Goal: Obtain resource: Obtain resource

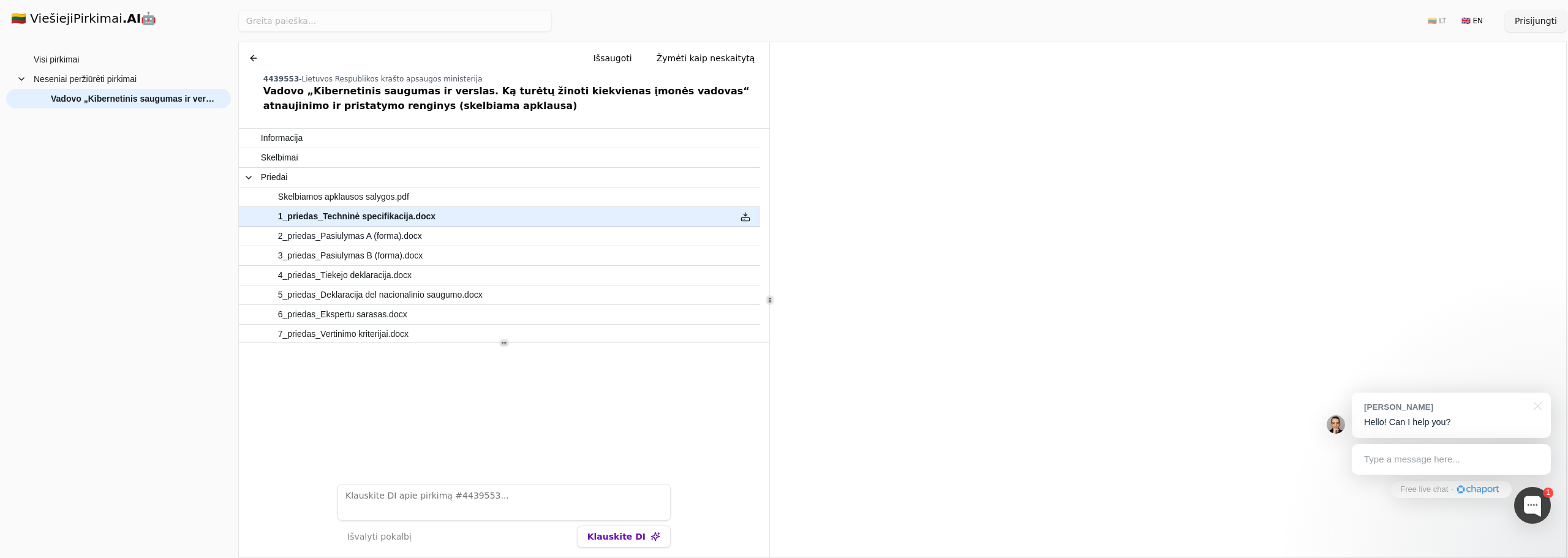
click at [1537, 404] on div at bounding box center [1535, 404] width 31 height 25
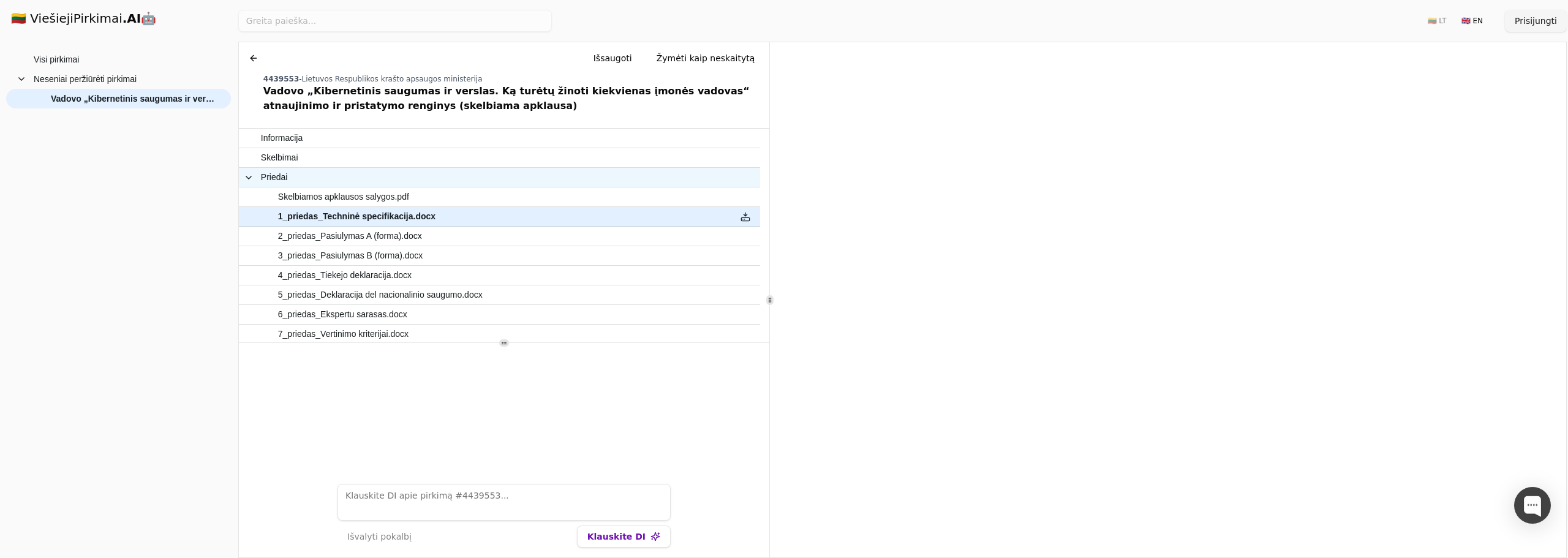
click at [640, 0] on html "🇱🇹 ViešiejiPirkimai .AI 🤖 Prisijungti Group Visi pirkimai Neseniai peržiūrėti p…" at bounding box center [784, 279] width 1568 height 558
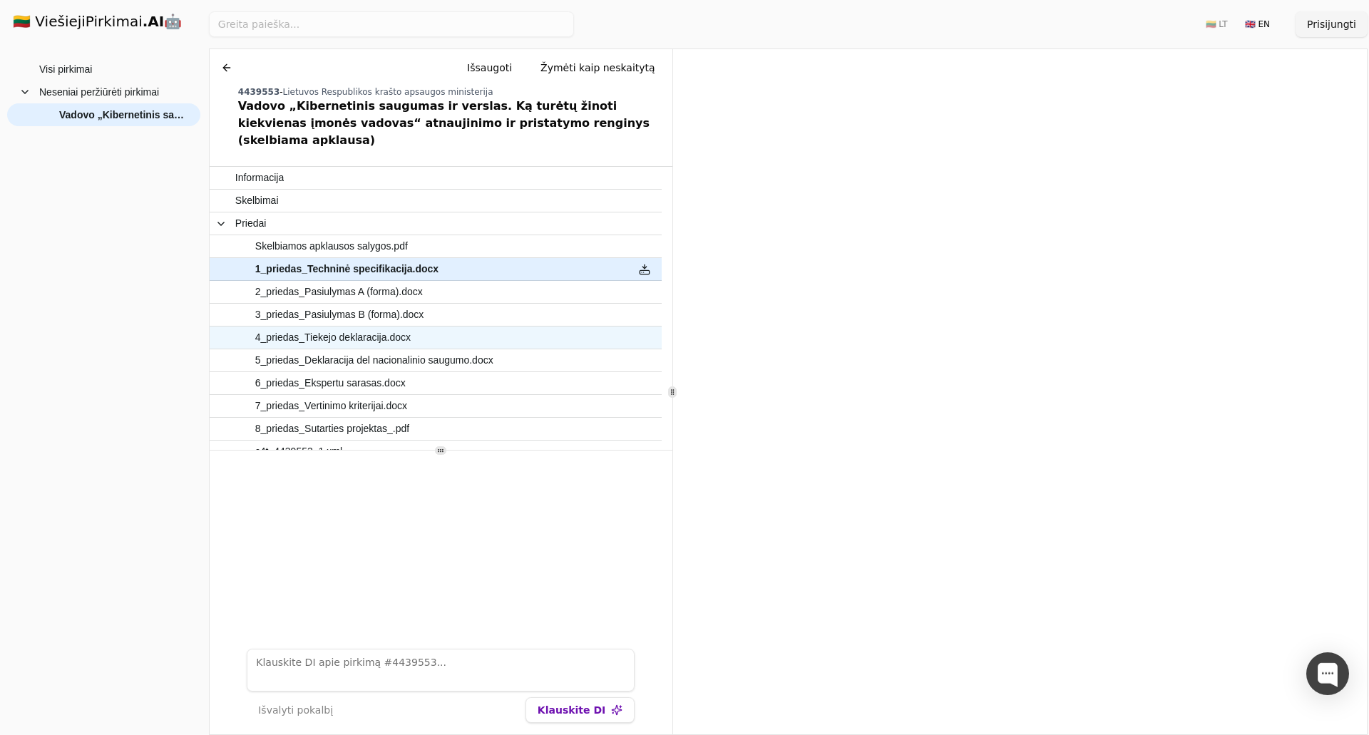
click at [389, 327] on span "4_priedas_Tiekejo deklaracija.docx" at bounding box center [332, 337] width 155 height 21
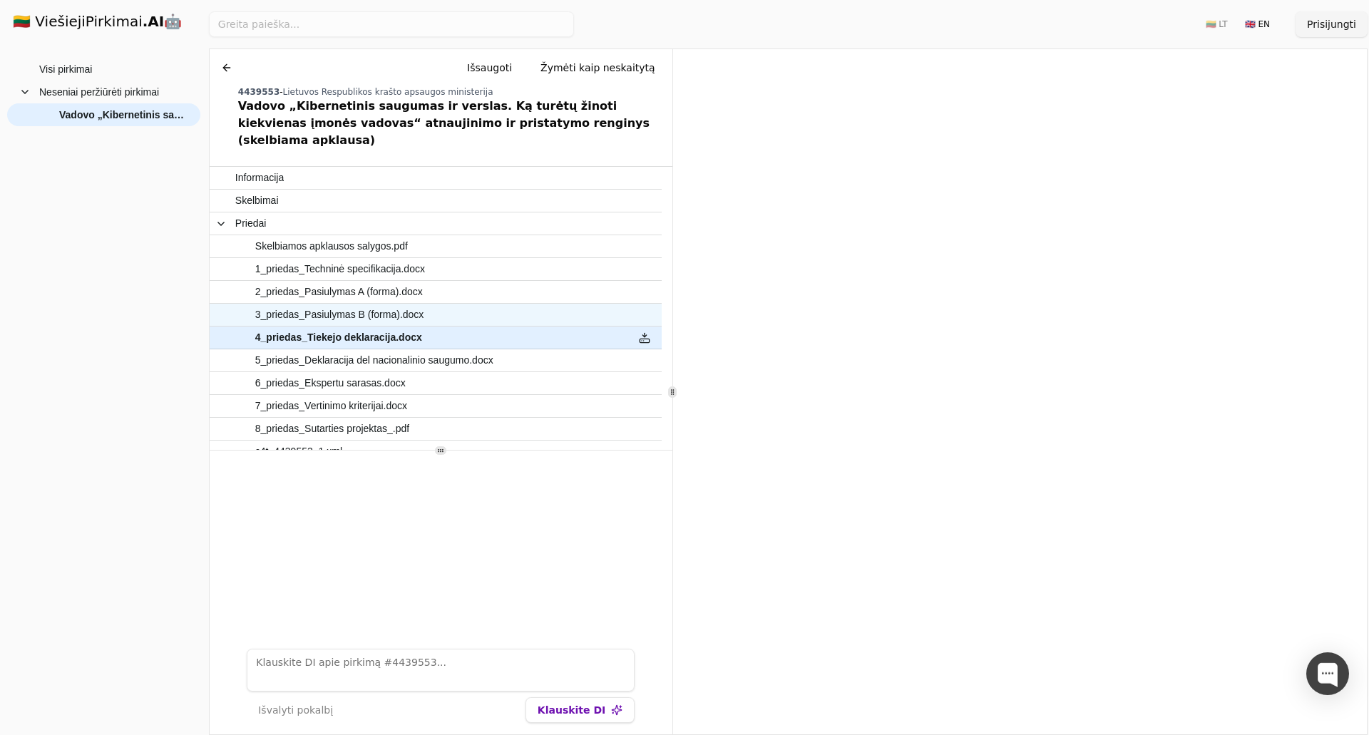
click at [421, 305] on span "3_priedas_Pasiulymas B (forma).docx" at bounding box center [428, 315] width 387 height 21
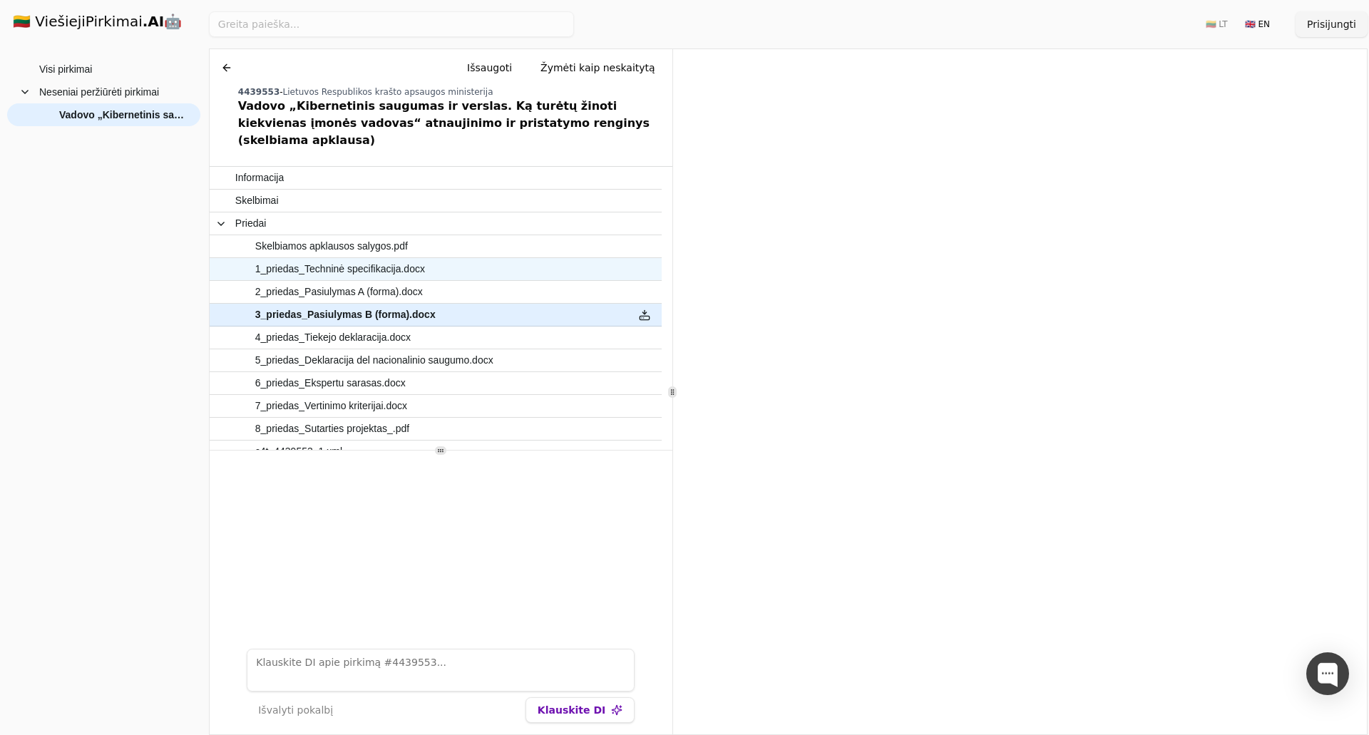
click at [419, 259] on span "1_priedas_Techninė specifikacija.docx" at bounding box center [428, 269] width 387 height 21
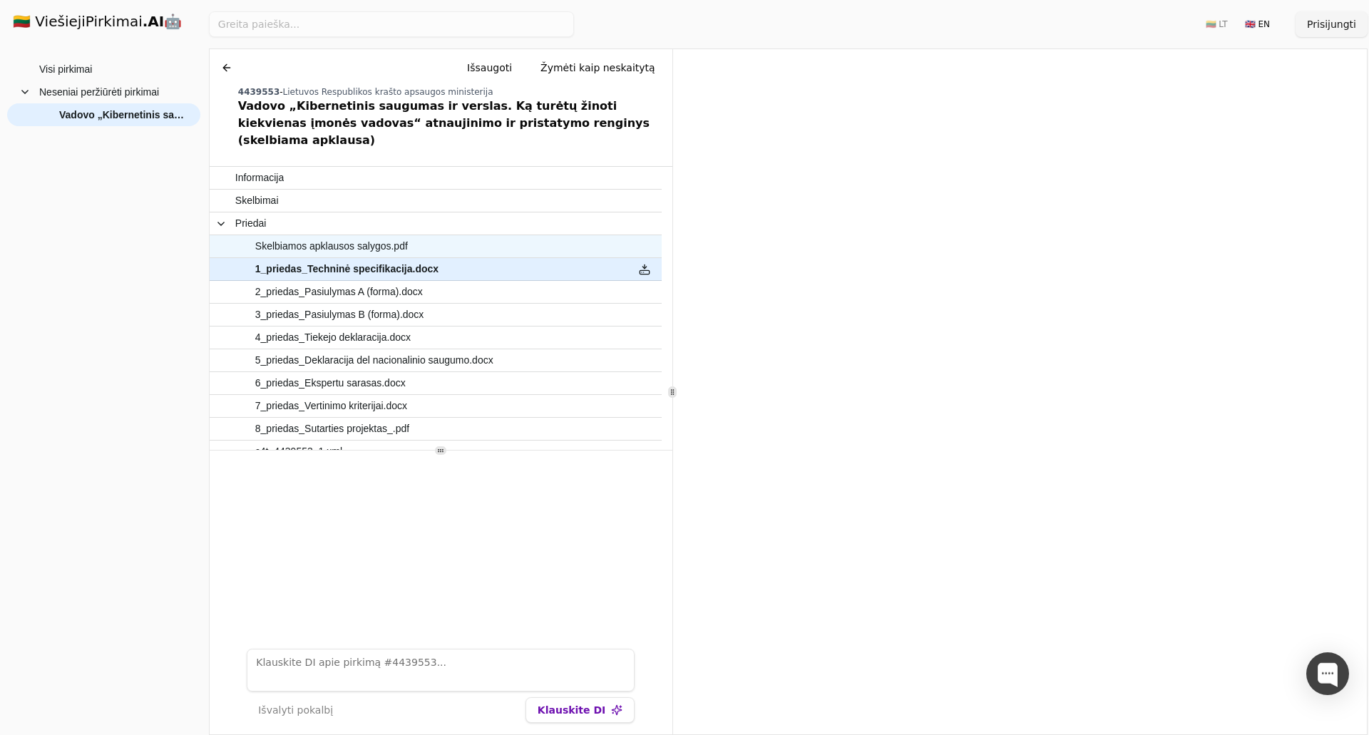
click at [418, 236] on span "Skelbiamos apklausos salygos.pdf" at bounding box center [428, 246] width 387 height 21
click at [431, 259] on span "1_priedas_Techninė specifikacija.docx" at bounding box center [428, 269] width 387 height 21
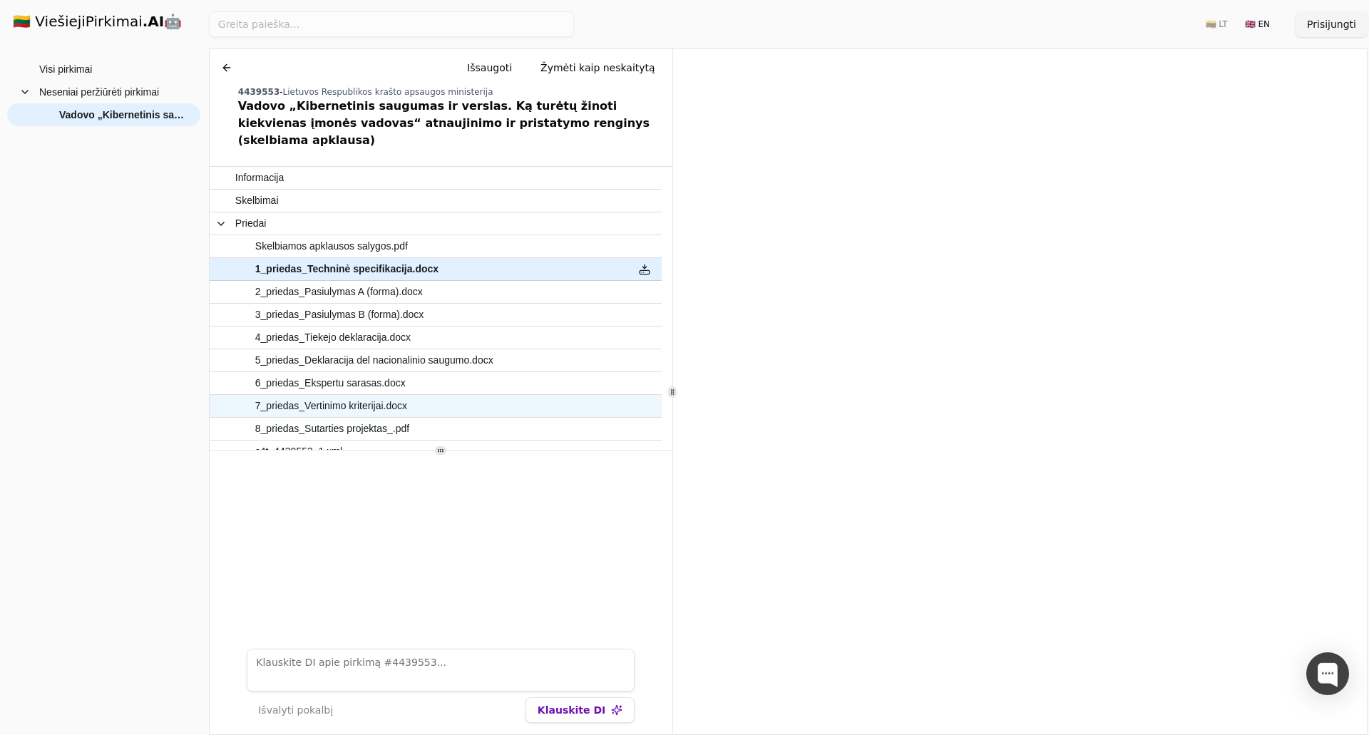
click at [345, 396] on span "7_priedas_Vertinimo kriterijai.docx" at bounding box center [331, 406] width 152 height 21
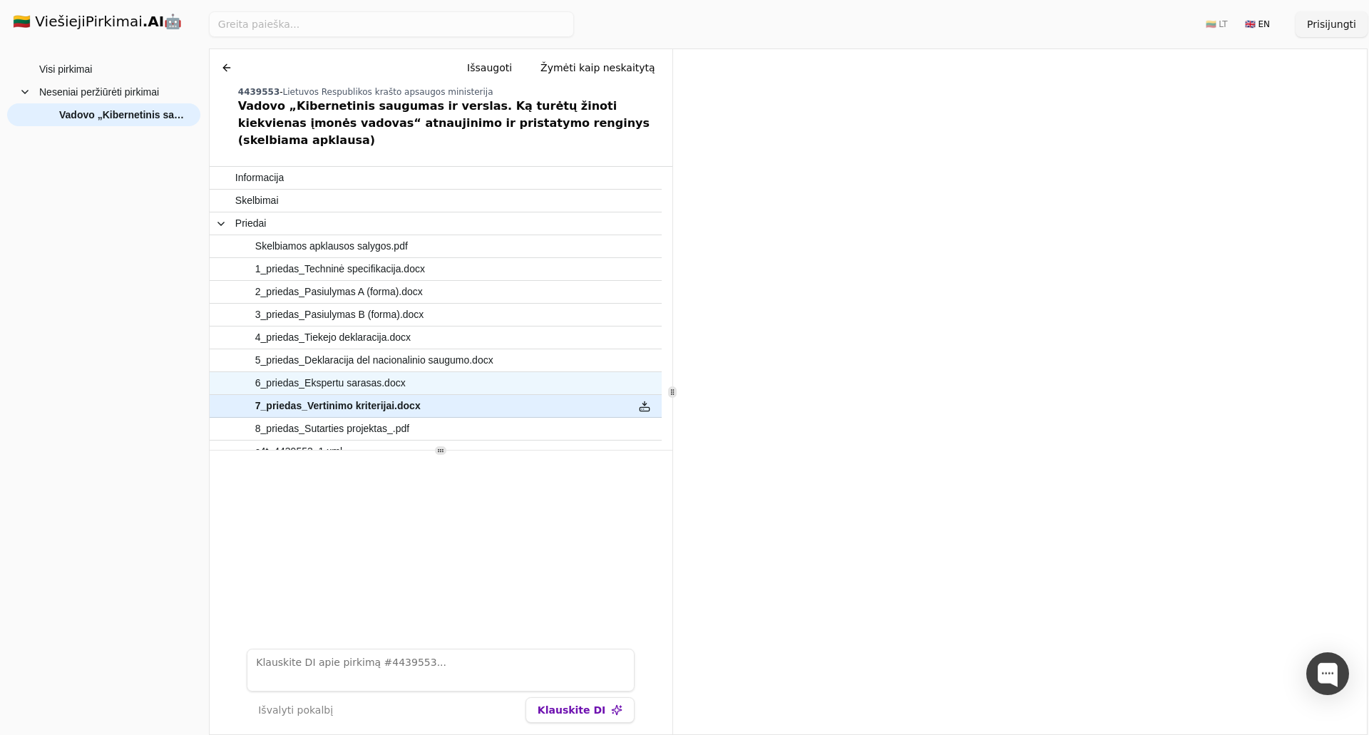
click at [327, 373] on span "6_priedas_Ekspertu sarasas.docx" at bounding box center [330, 383] width 150 height 21
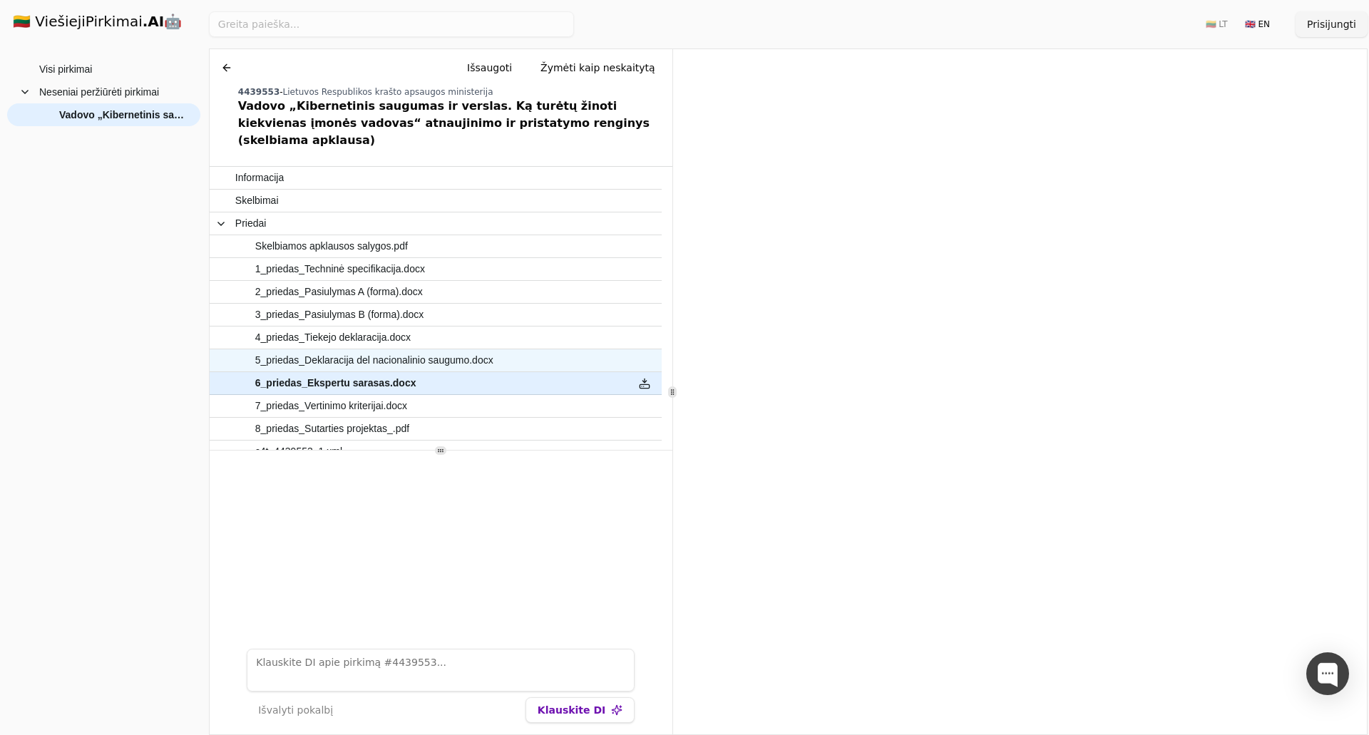
click at [345, 350] on span "5_priedas_Deklaracija del nacionalinio saugumo.docx" at bounding box center [374, 360] width 238 height 21
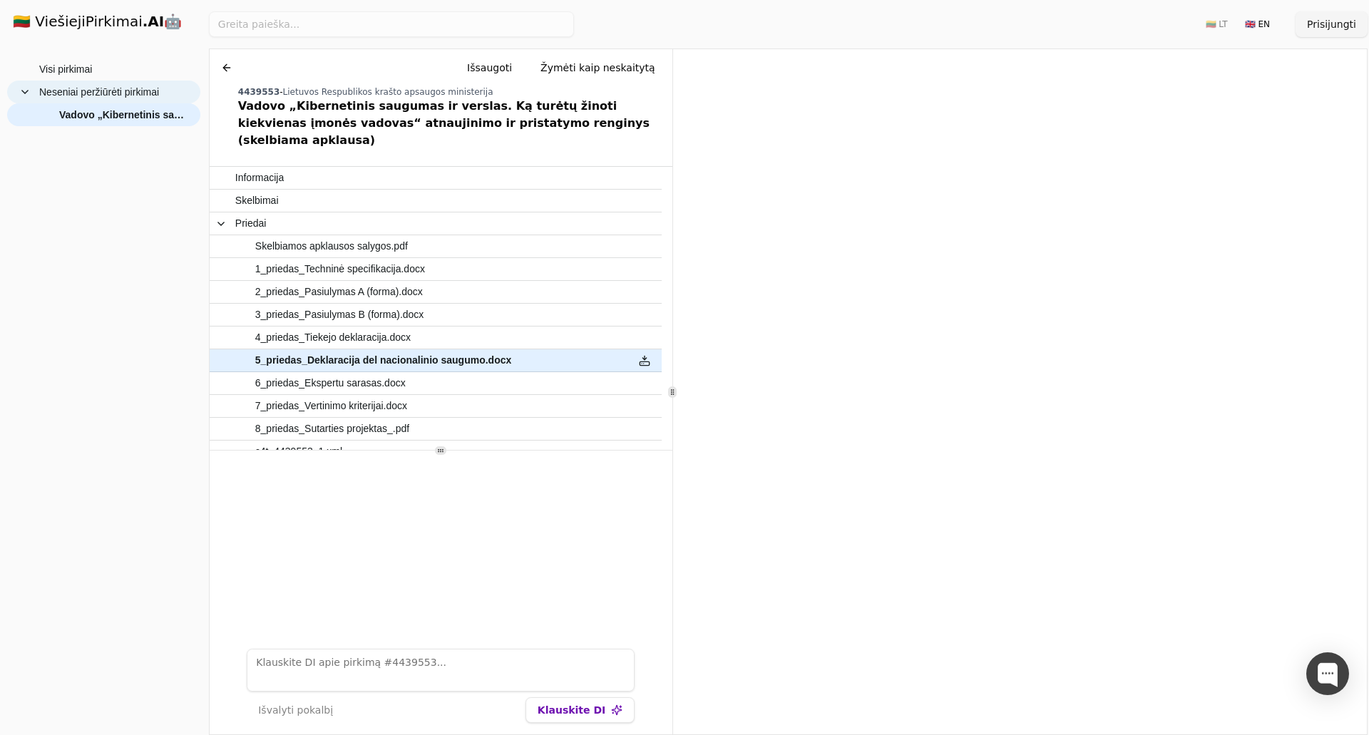
click at [16, 92] on div "Neseniai peržiūrėti pirkimai" at bounding box center [103, 92] width 193 height 23
click at [25, 91] on span at bounding box center [24, 91] width 11 height 11
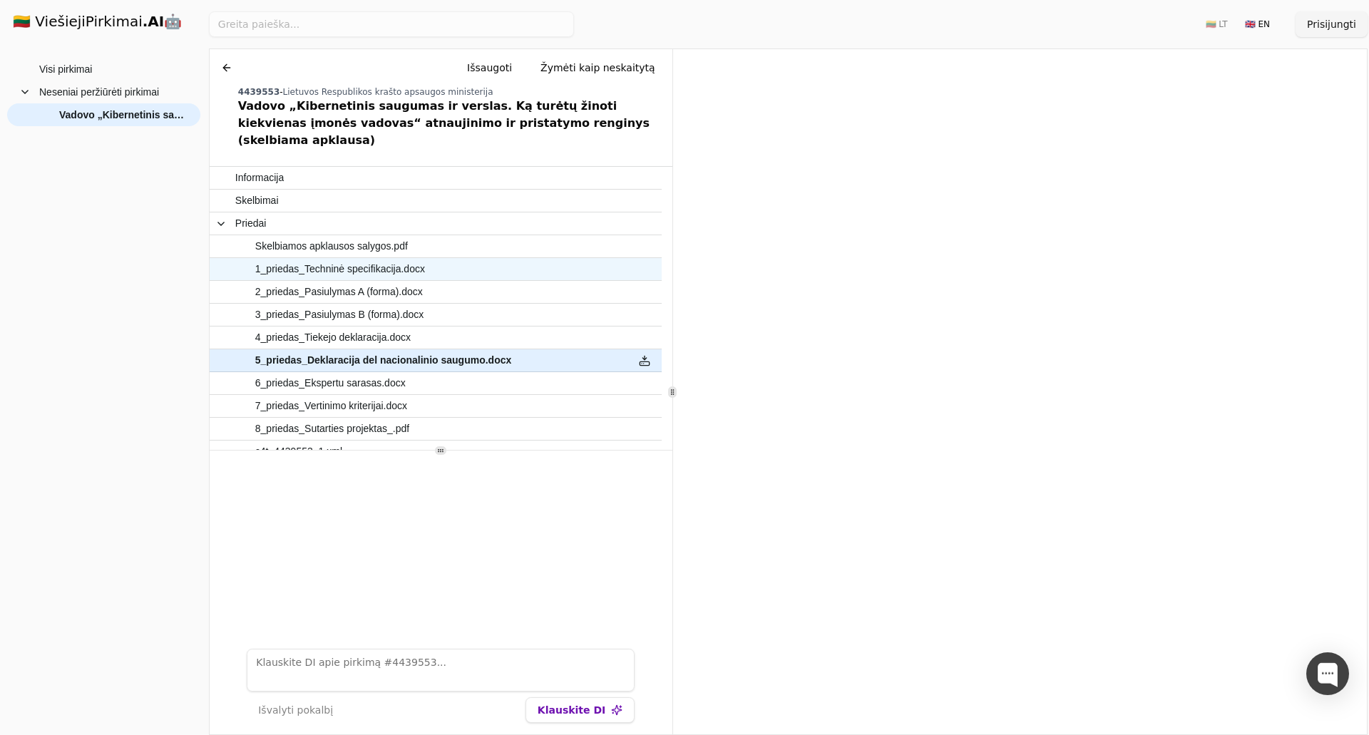
click at [297, 258] on div "1_priedas_Techninė specifikacija.docx" at bounding box center [419, 269] width 418 height 22
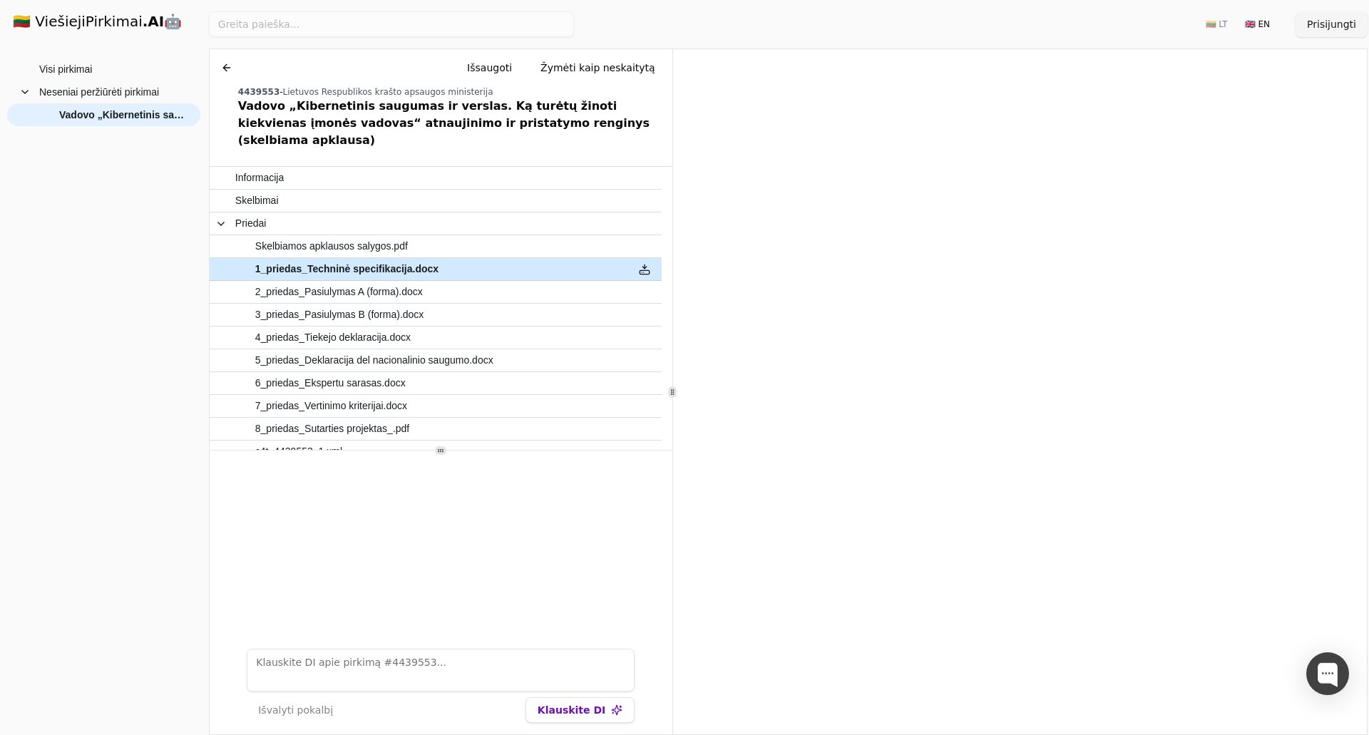
click at [302, 236] on span "Skelbiamos apklausos salygos.pdf" at bounding box center [331, 246] width 153 height 21
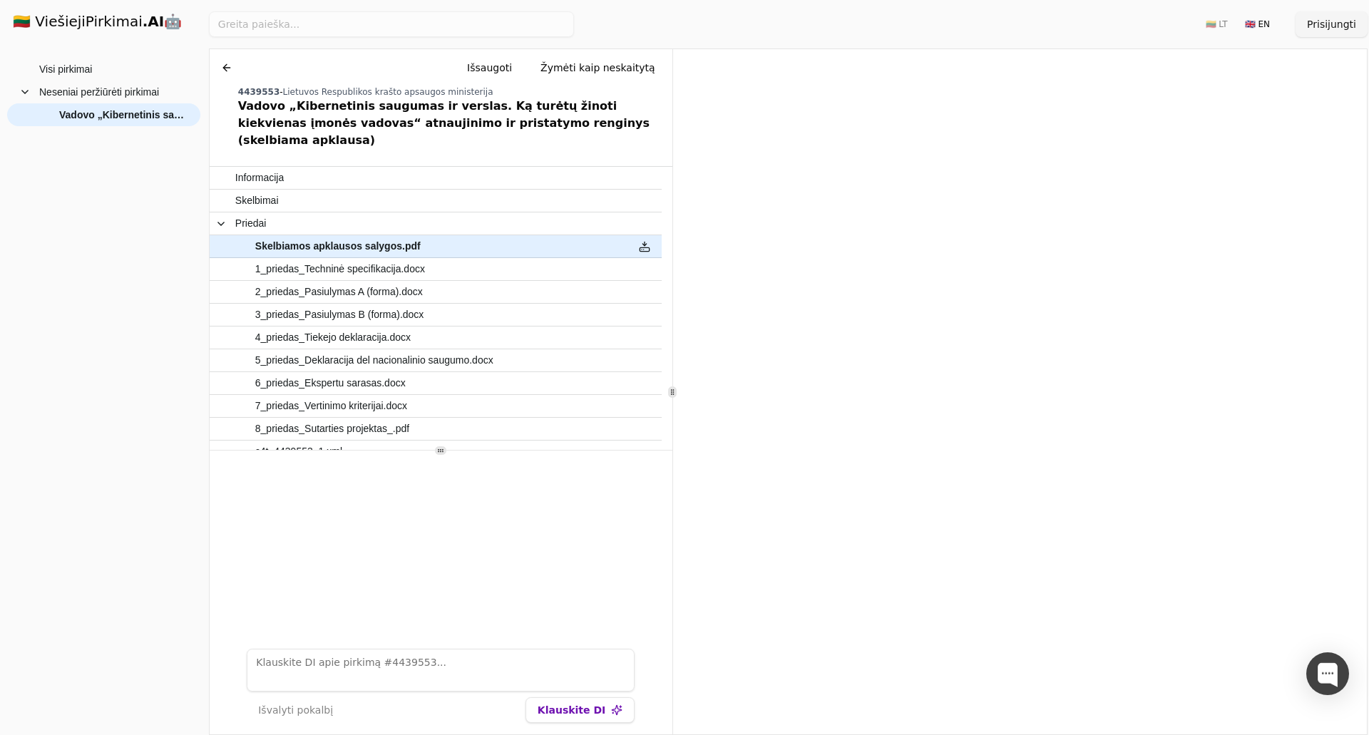
click at [481, 646] on div "Išvalyti pokalbį Klauskite DI" at bounding box center [440, 686] width 411 height 97
